Goal: Find specific page/section: Find specific page/section

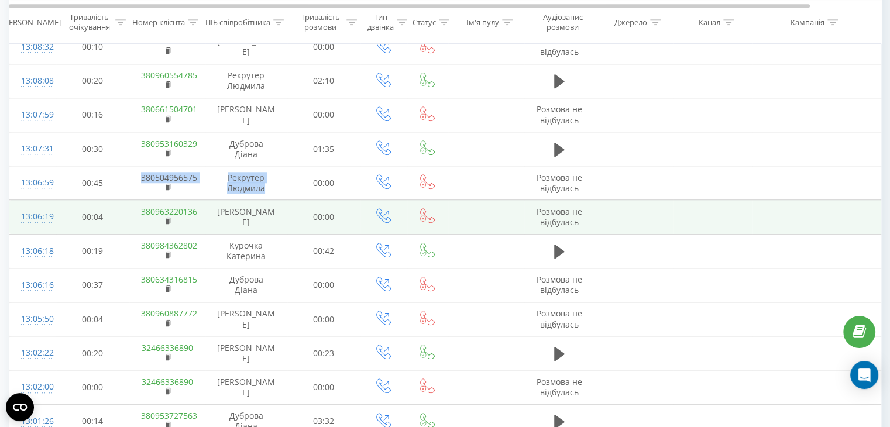
scroll to position [1038, 0]
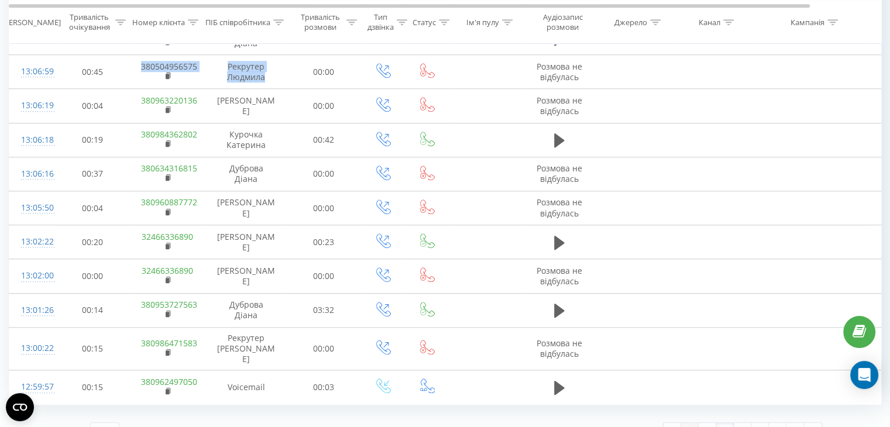
click at [689, 423] on link "1" at bounding box center [690, 431] width 18 height 16
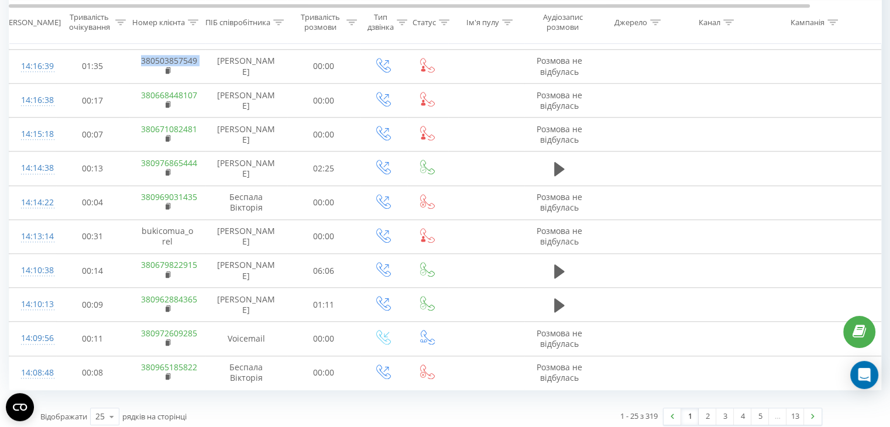
scroll to position [1038, 0]
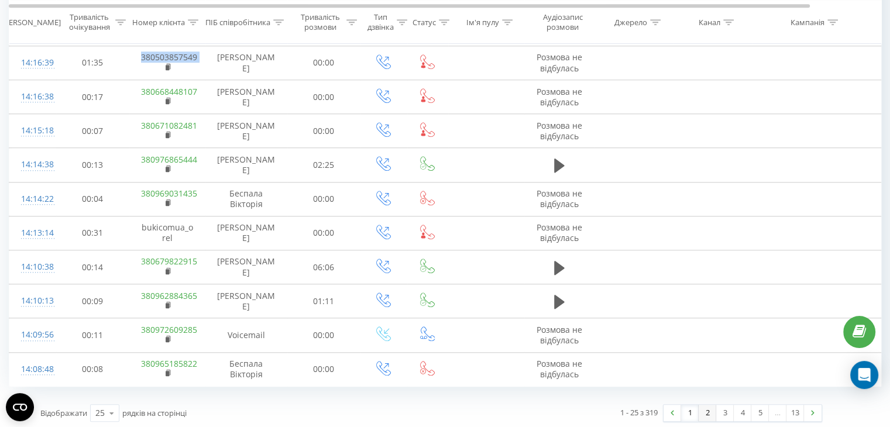
click at [702, 410] on link "2" at bounding box center [708, 413] width 18 height 16
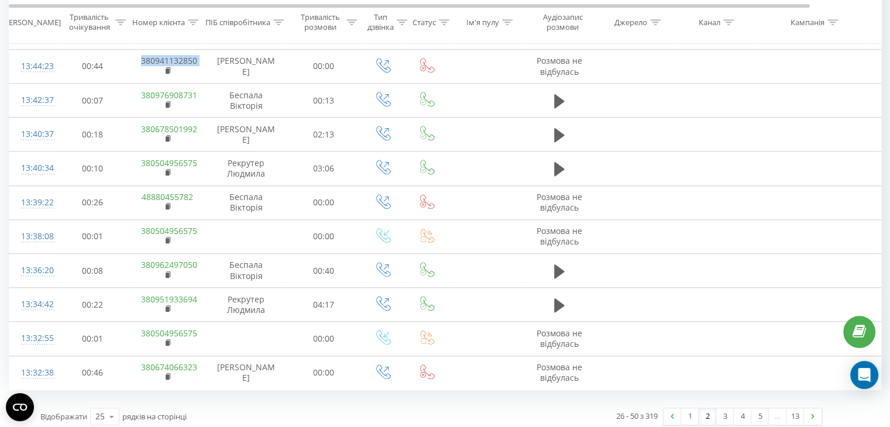
scroll to position [1038, 0]
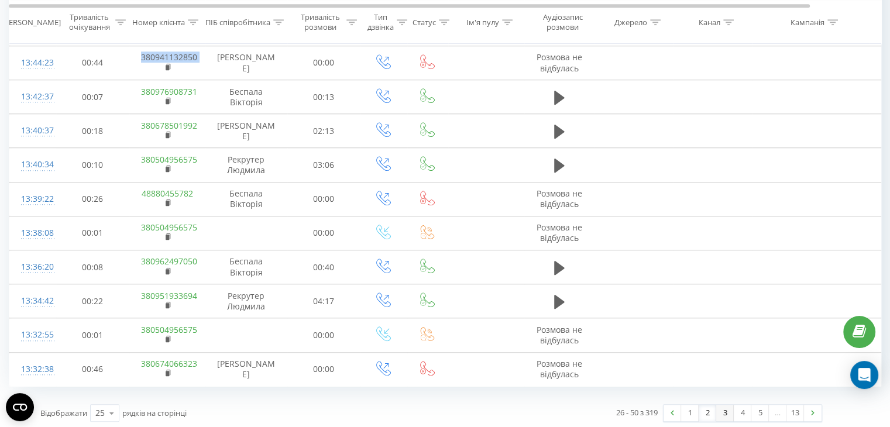
click at [723, 410] on link "3" at bounding box center [725, 413] width 18 height 16
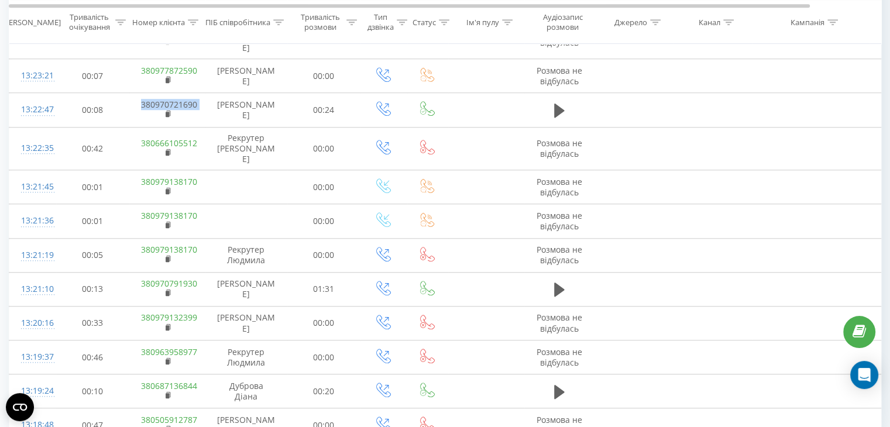
scroll to position [1038, 0]
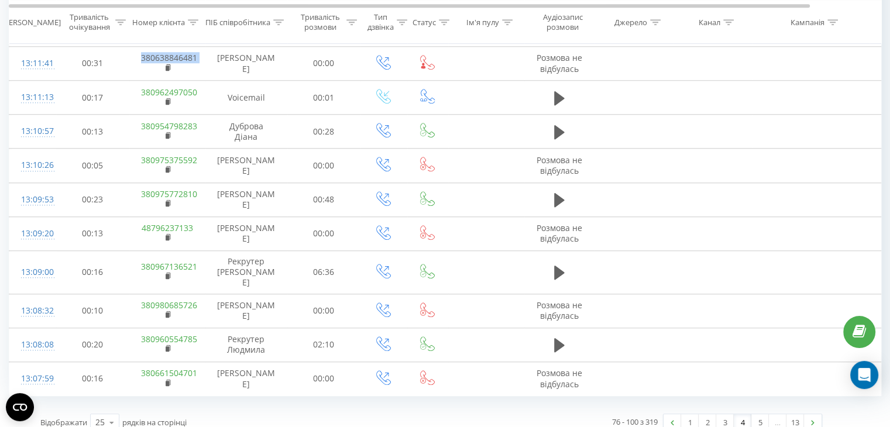
scroll to position [1038, 0]
click at [758, 414] on link "5" at bounding box center [760, 422] width 18 height 16
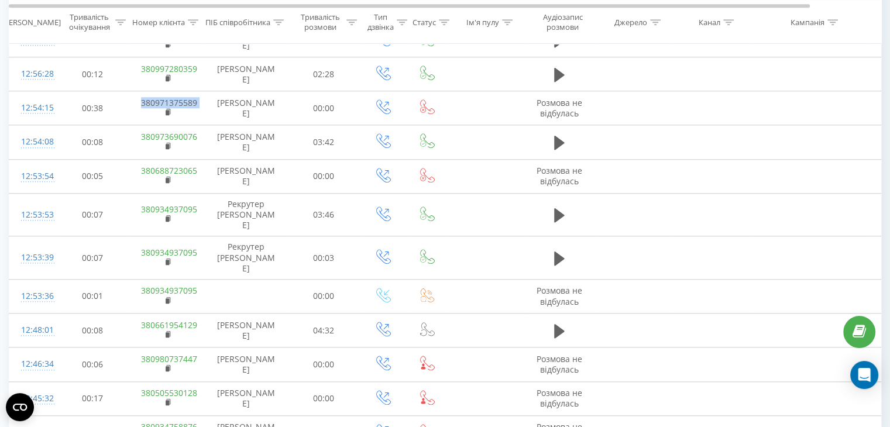
scroll to position [1038, 0]
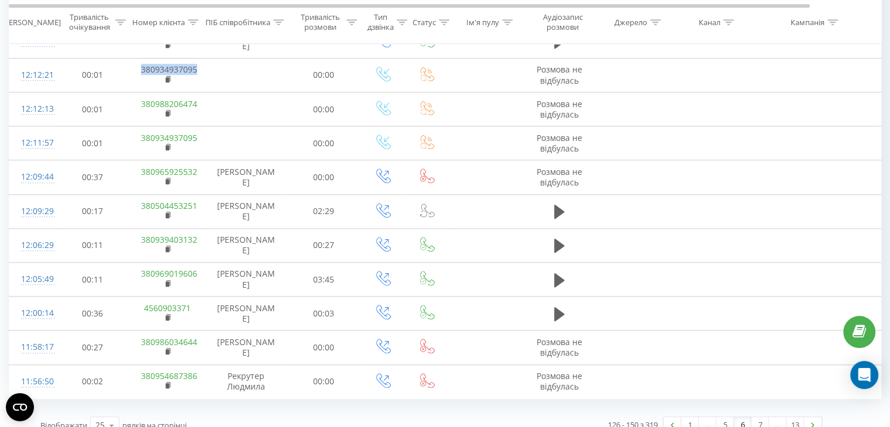
scroll to position [1038, 0]
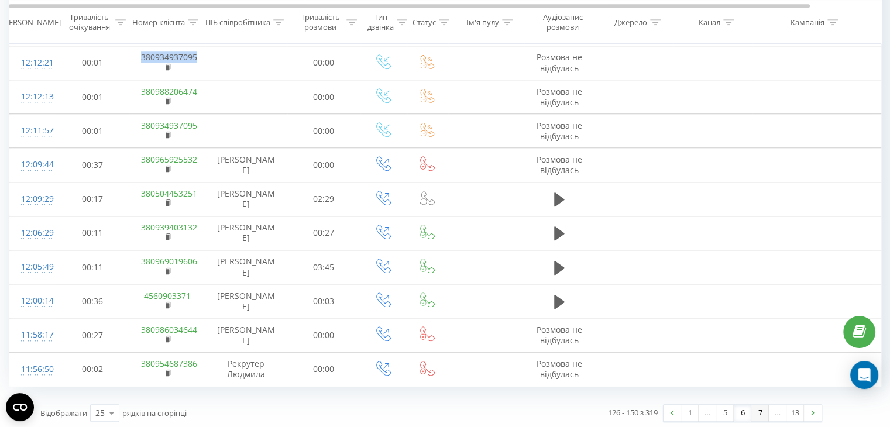
click at [756, 411] on link "7" at bounding box center [760, 413] width 18 height 16
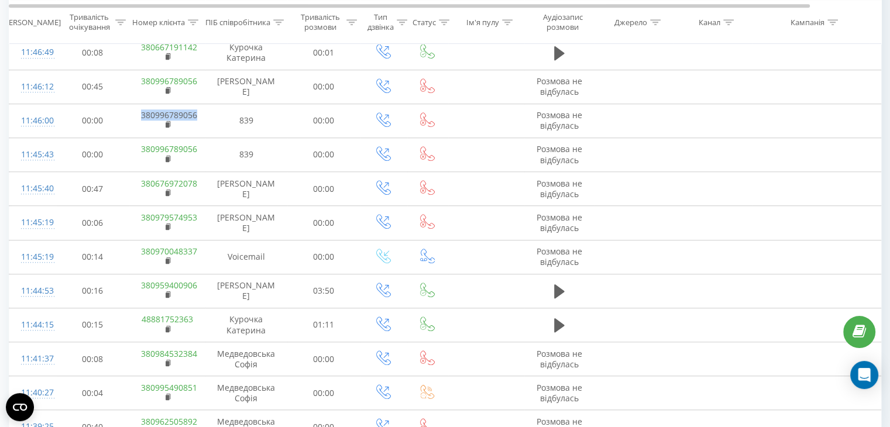
scroll to position [1038, 0]
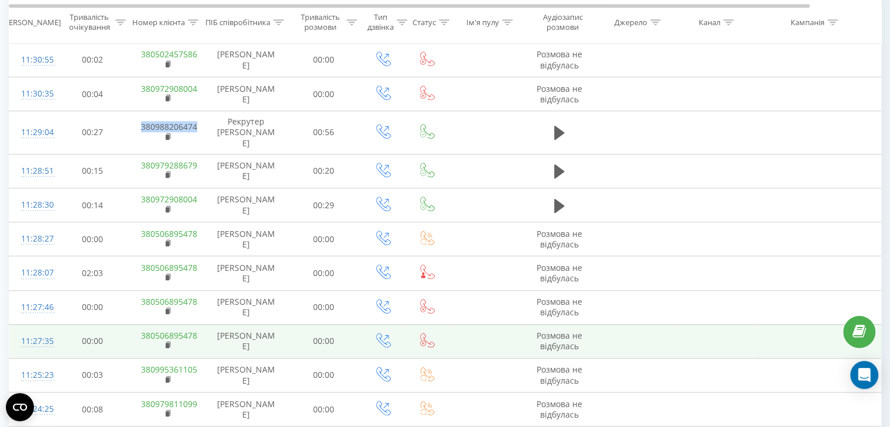
scroll to position [1038, 0]
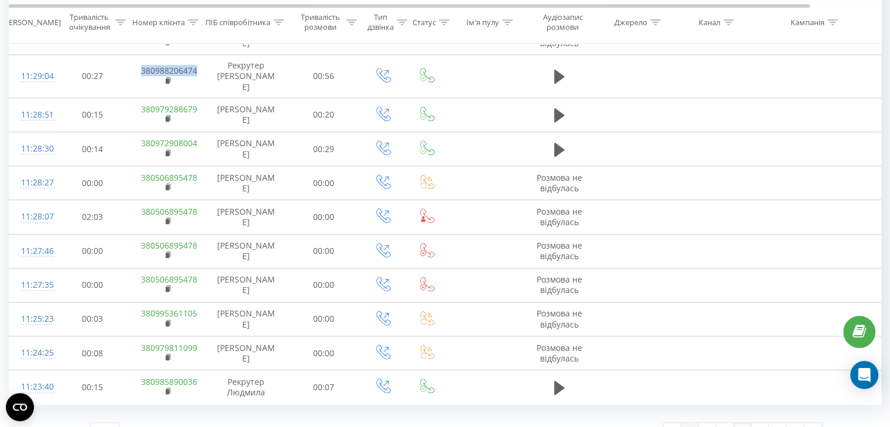
click at [692, 423] on link "1" at bounding box center [690, 431] width 18 height 16
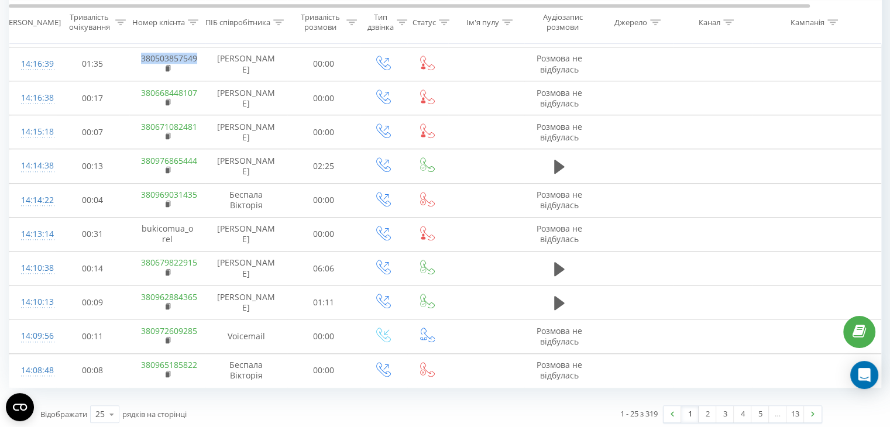
scroll to position [1038, 0]
